Goal: Navigation & Orientation: Find specific page/section

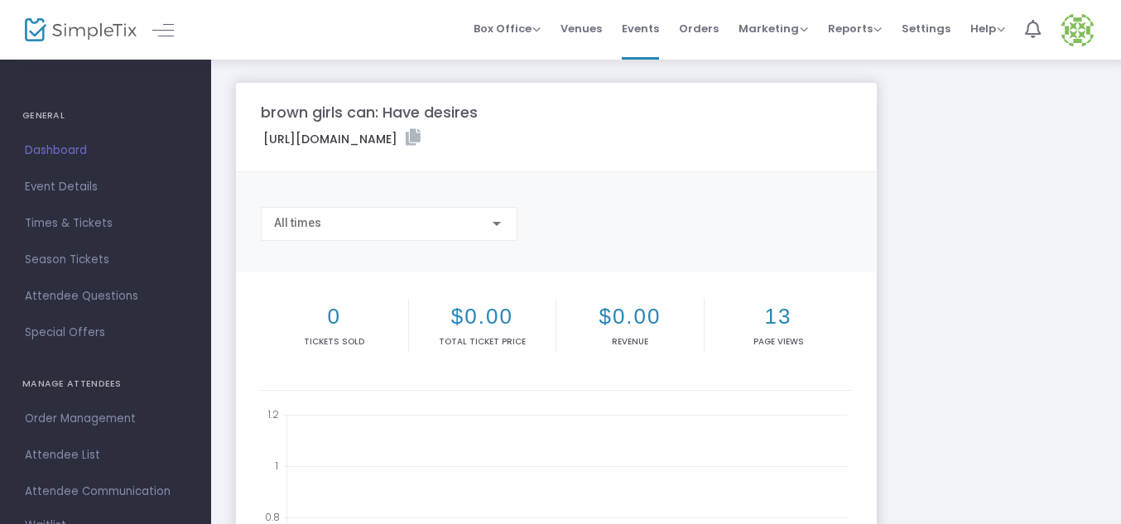
click at [65, 156] on span "Dashboard" at bounding box center [105, 151] width 161 height 22
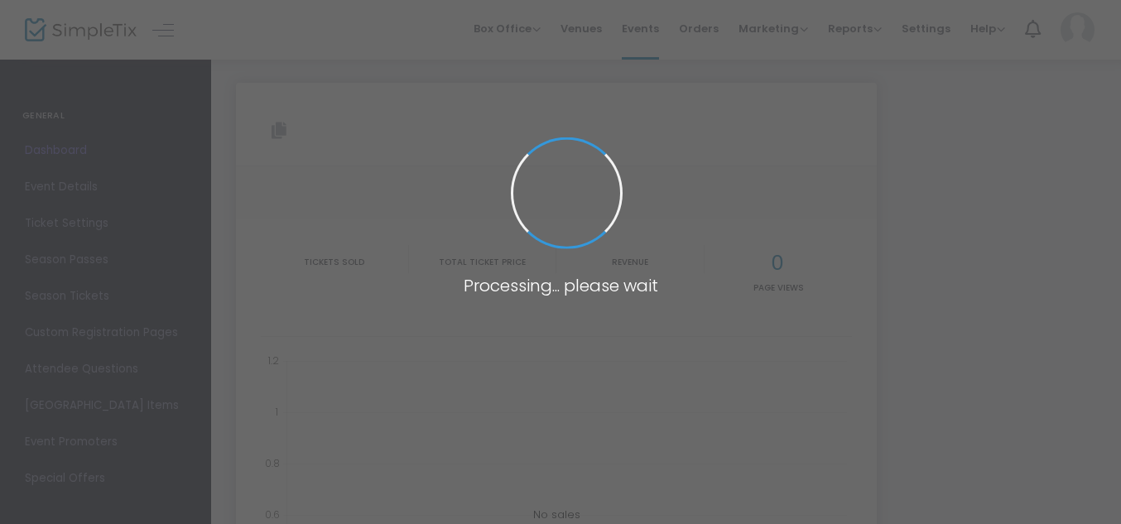
type input "https://www.simpletix.com/e/brown-girls-can-have-desires-tickets-228392"
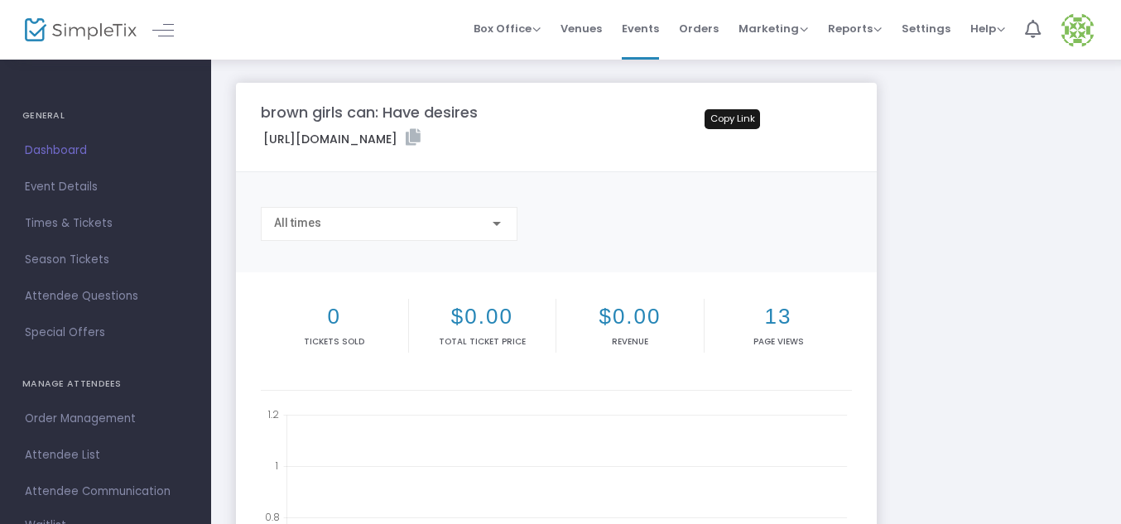
click at [421, 137] on icon at bounding box center [413, 137] width 15 height 17
